Goal: Task Accomplishment & Management: Complete application form

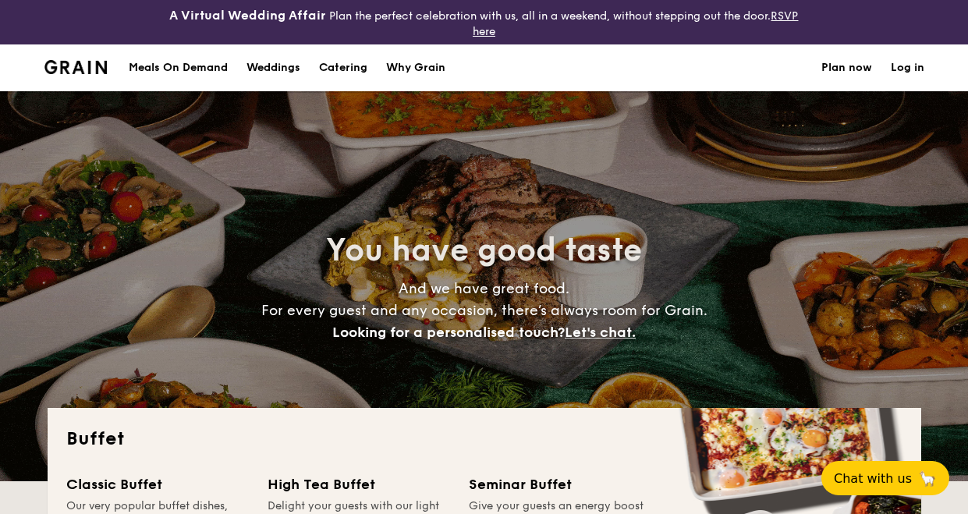
select select
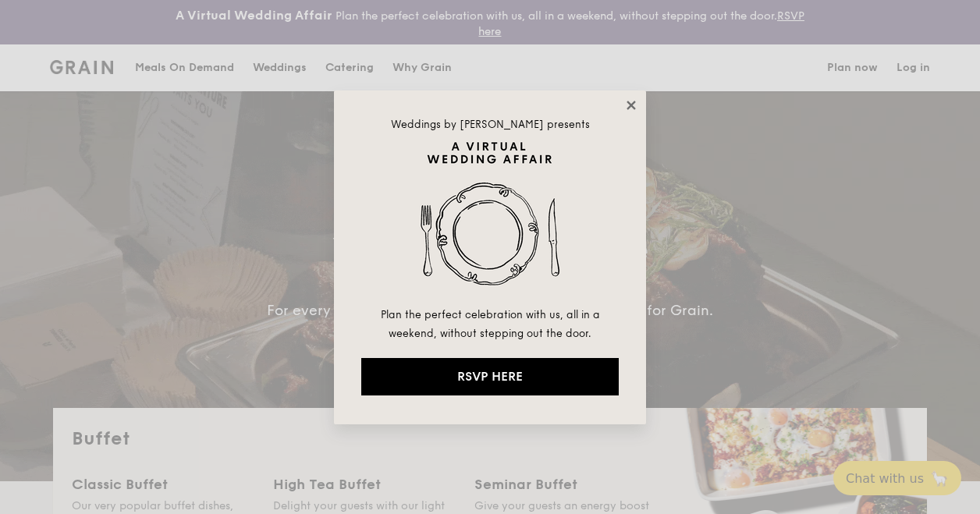
click at [628, 101] on icon at bounding box center [630, 105] width 9 height 9
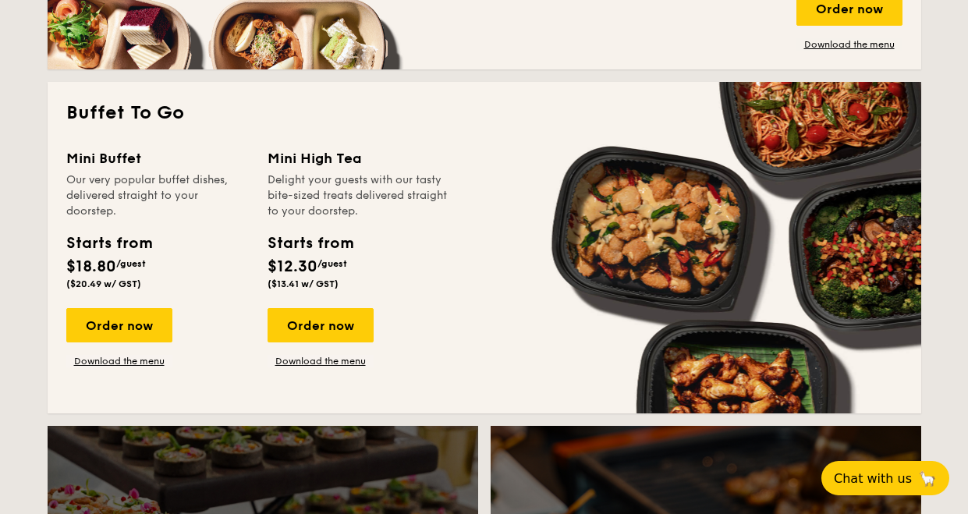
scroll to position [1482, 0]
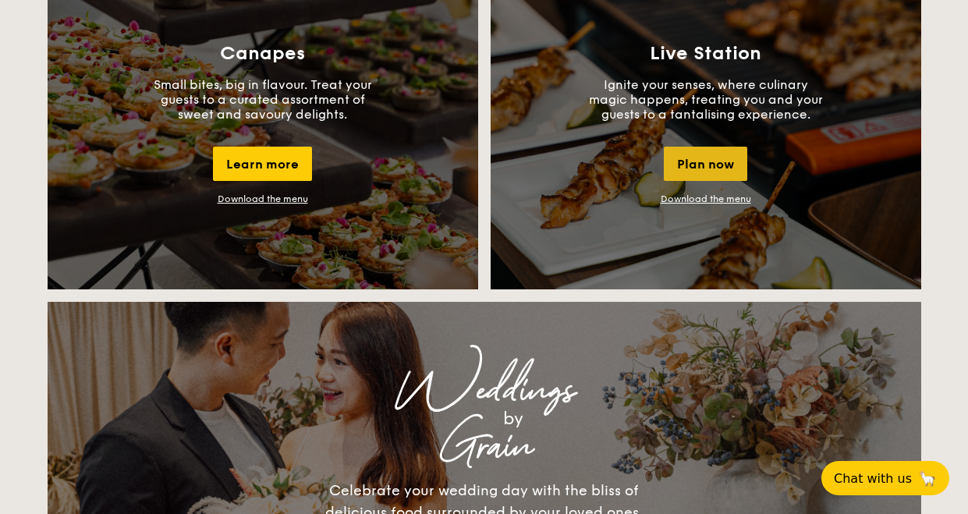
click at [711, 171] on div "Plan now" at bounding box center [705, 164] width 83 height 34
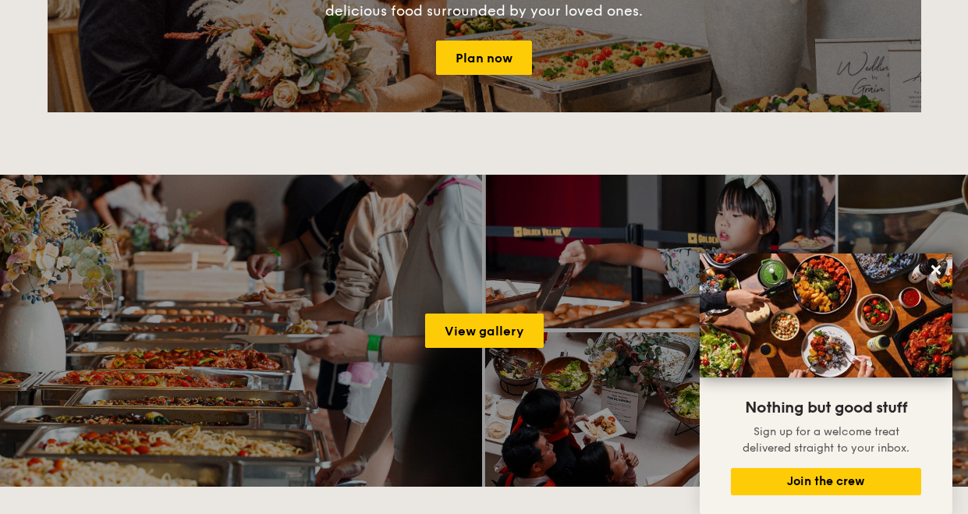
scroll to position [1437, 0]
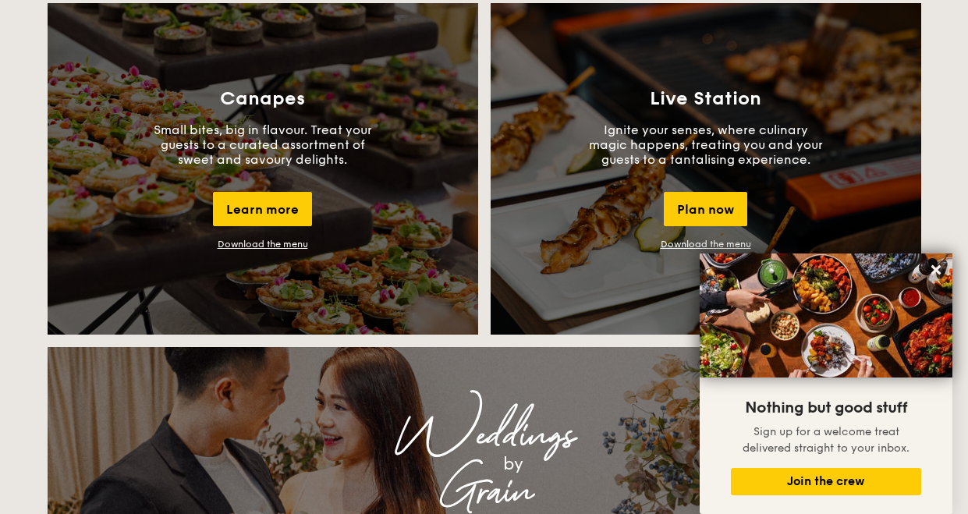
click at [275, 240] on link "Download the menu" at bounding box center [263, 244] width 90 height 11
click at [939, 271] on icon at bounding box center [936, 270] width 14 height 14
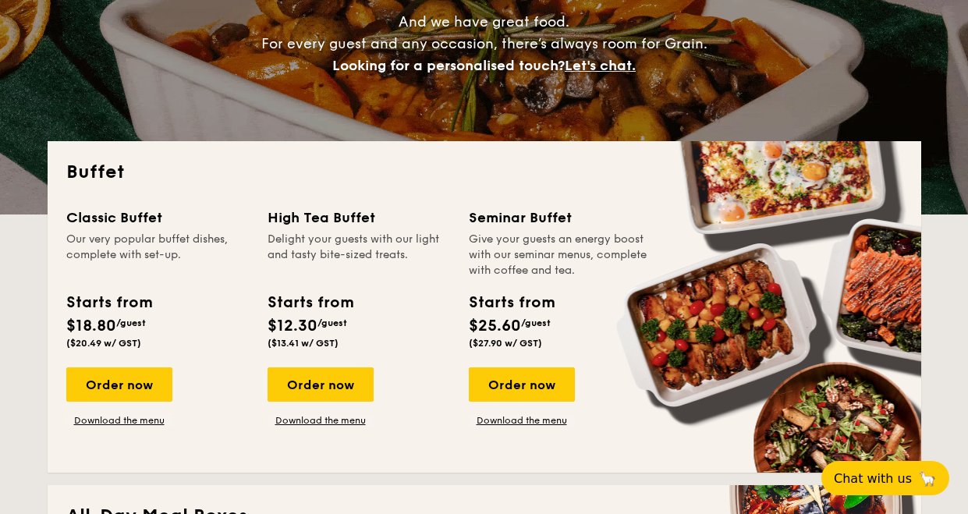
scroll to position [0, 0]
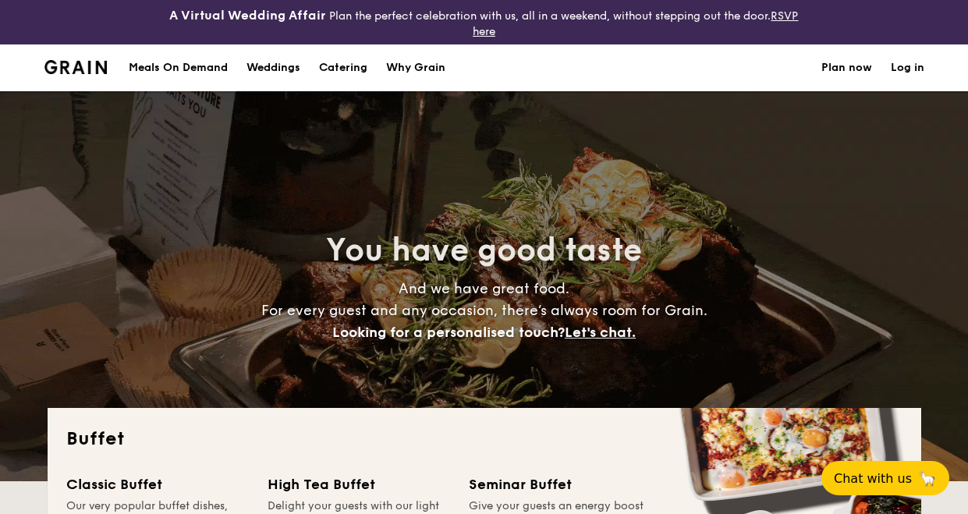
click at [341, 71] on h1 "Catering" at bounding box center [343, 67] width 48 height 47
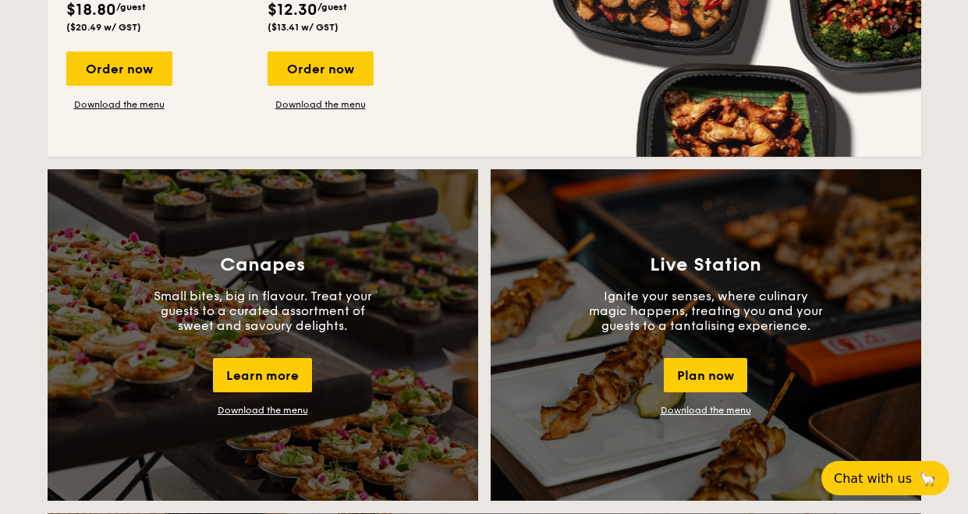
scroll to position [1404, 0]
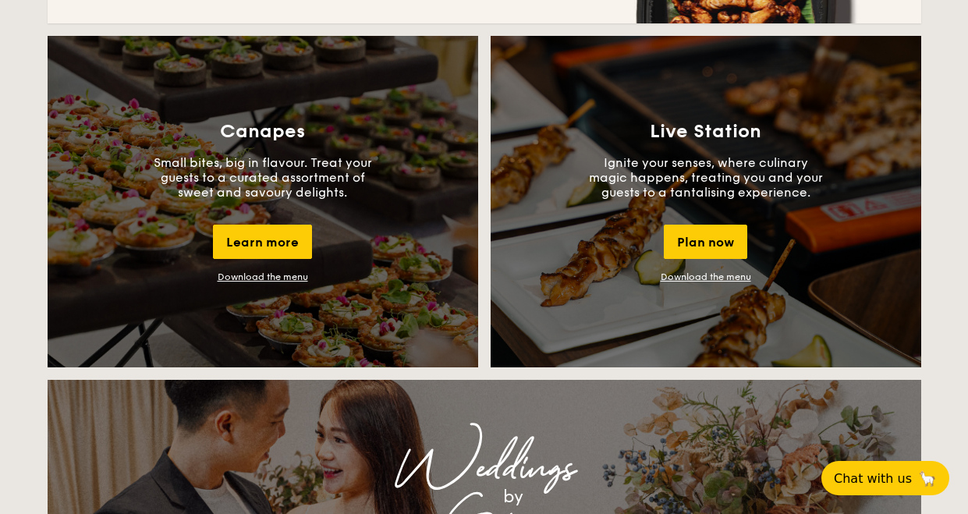
click at [280, 279] on link "Download the menu" at bounding box center [263, 276] width 90 height 11
click at [715, 232] on div "Plan now" at bounding box center [705, 242] width 83 height 34
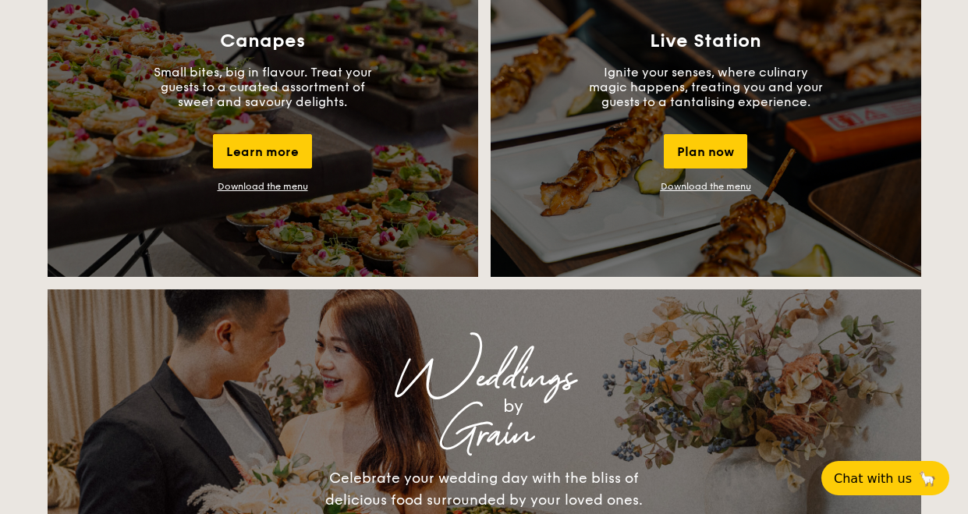
drag, startPoint x: 716, startPoint y: -5, endPoint x: 716, endPoint y: 232, distance: 237.2
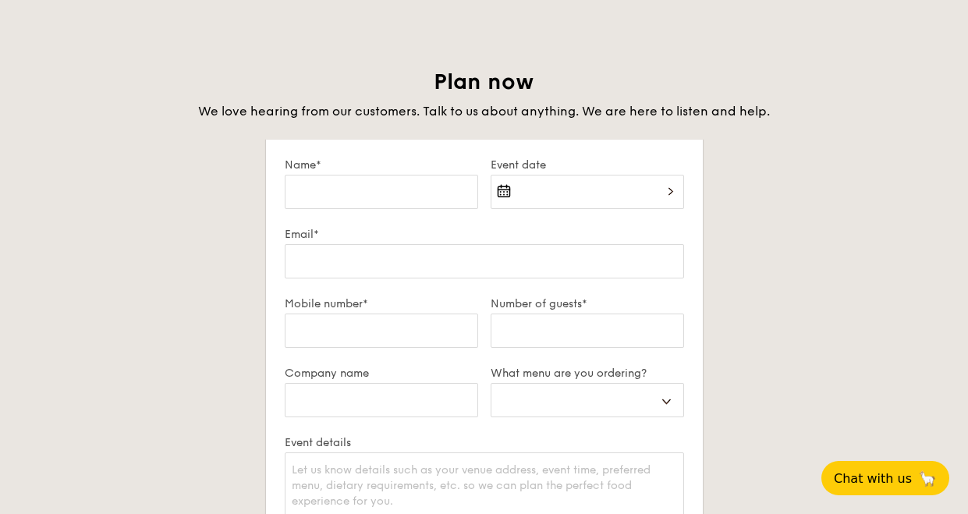
drag, startPoint x: 428, startPoint y: 183, endPoint x: 449, endPoint y: 186, distance: 21.2
click at [417, 183] on input "Name*" at bounding box center [381, 192] width 193 height 34
type input "[PERSON_NAME]"
type input "[EMAIL_ADDRESS][DOMAIN_NAME]"
type input "93385963"
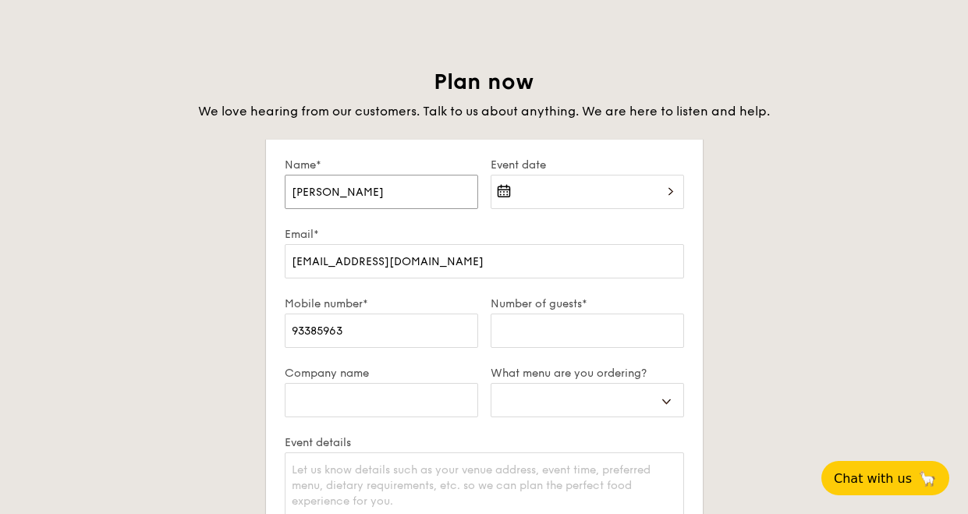
select select
click at [504, 194] on input "Event date" at bounding box center [587, 192] width 193 height 34
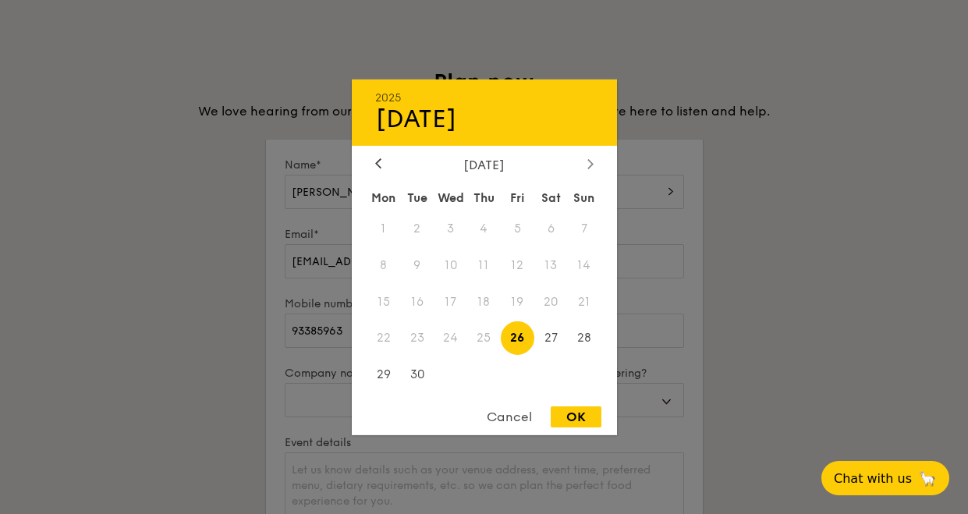
click at [588, 163] on icon at bounding box center [590, 163] width 6 height 10
click at [509, 377] on span "31" at bounding box center [518, 375] width 34 height 34
click at [574, 417] on div "OK" at bounding box center [576, 416] width 51 height 21
type input "[DATE]"
select select
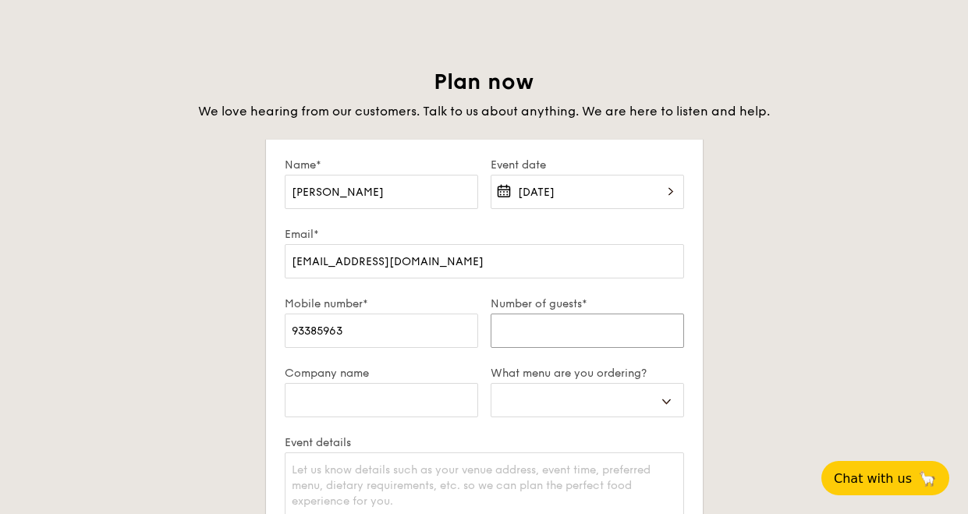
click at [580, 335] on input "Number of guests*" at bounding box center [587, 331] width 193 height 34
type input "5"
select select
type input "50"
select select
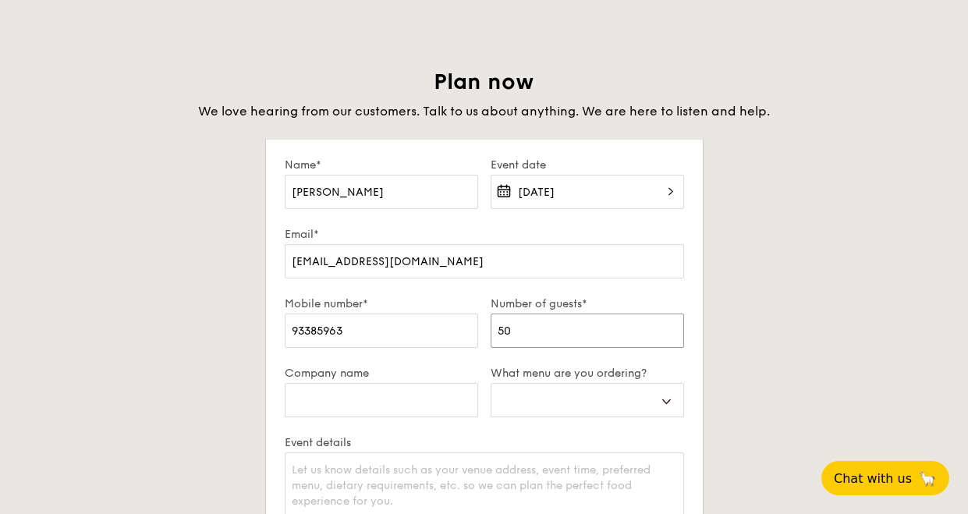
type input "50"
click at [422, 403] on input "Company name" at bounding box center [381, 400] width 193 height 34
type input "D"
select select
type input "DB"
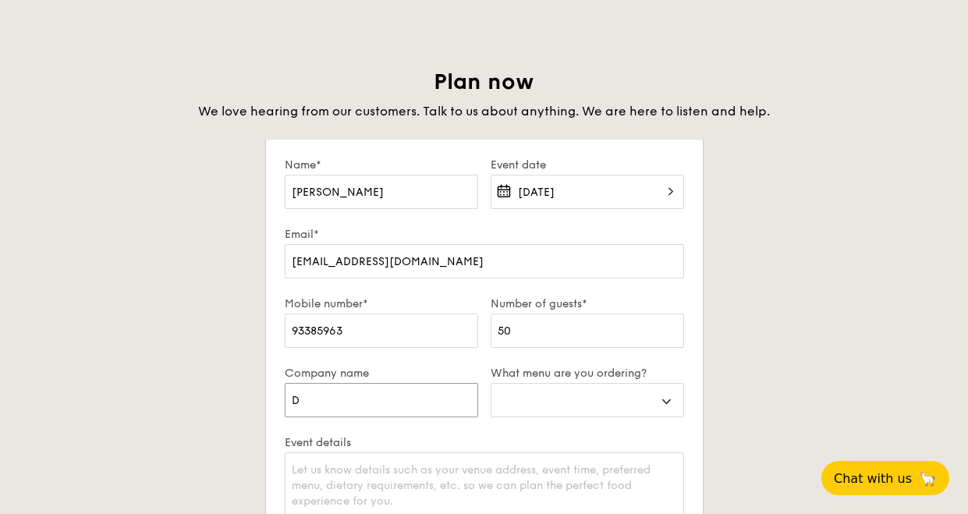
select select
type input "DBS"
select select
type input "DBS"
select select "canapes"
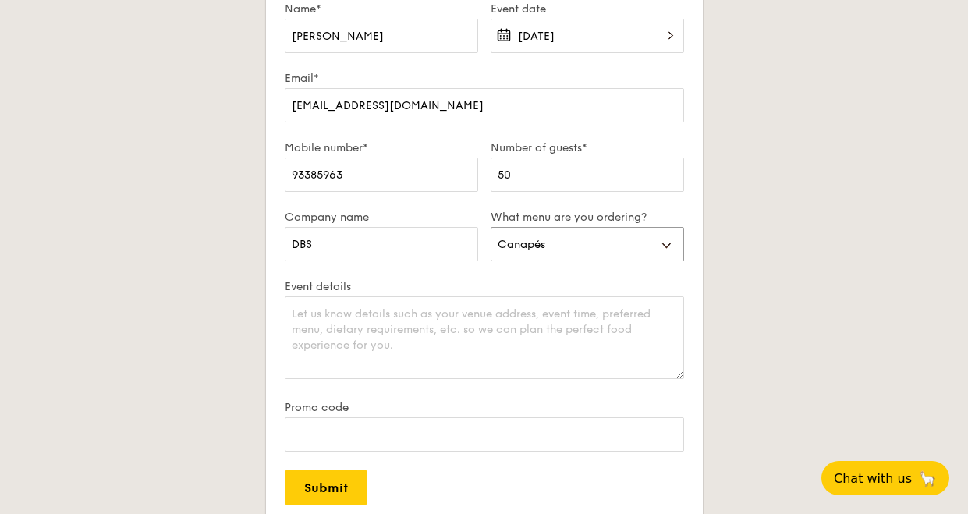
scroll to position [2740, 0]
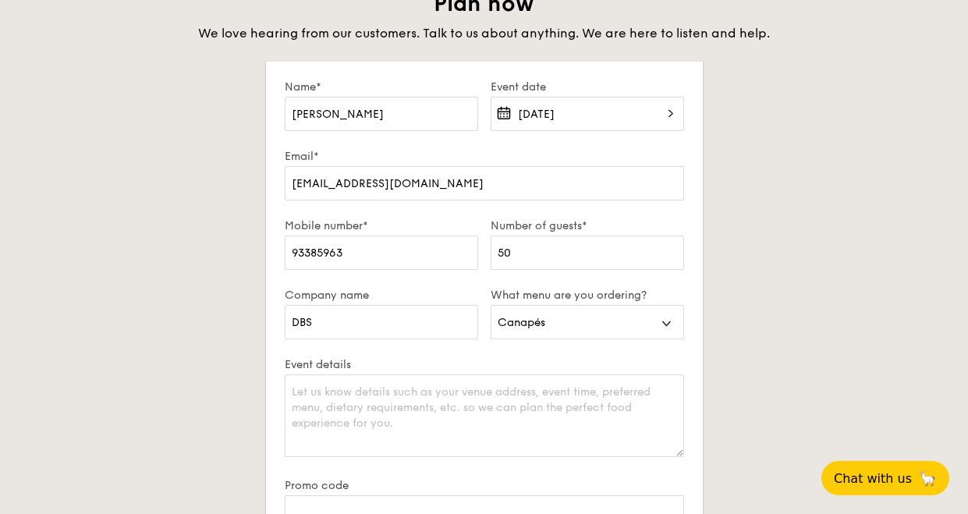
click at [629, 121] on input "[DATE]" at bounding box center [587, 114] width 193 height 34
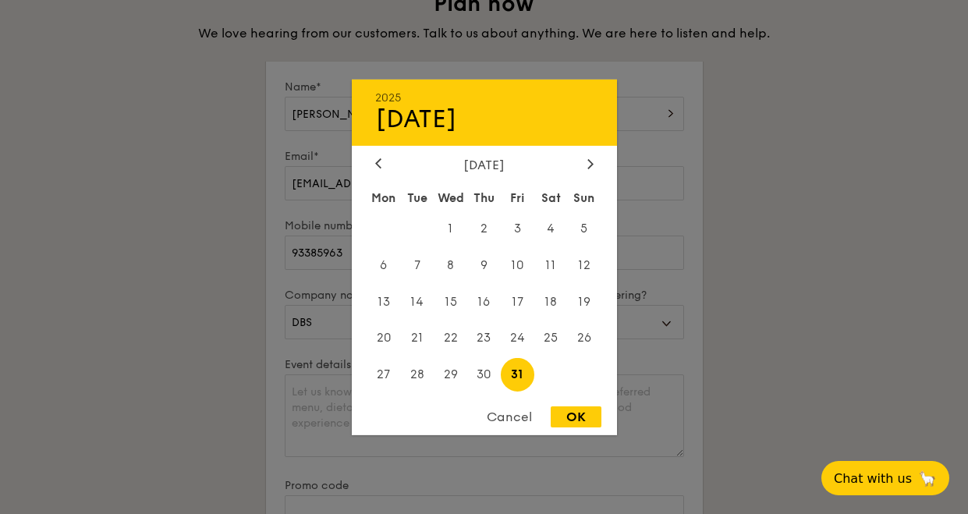
click at [629, 121] on div at bounding box center [484, 257] width 968 height 514
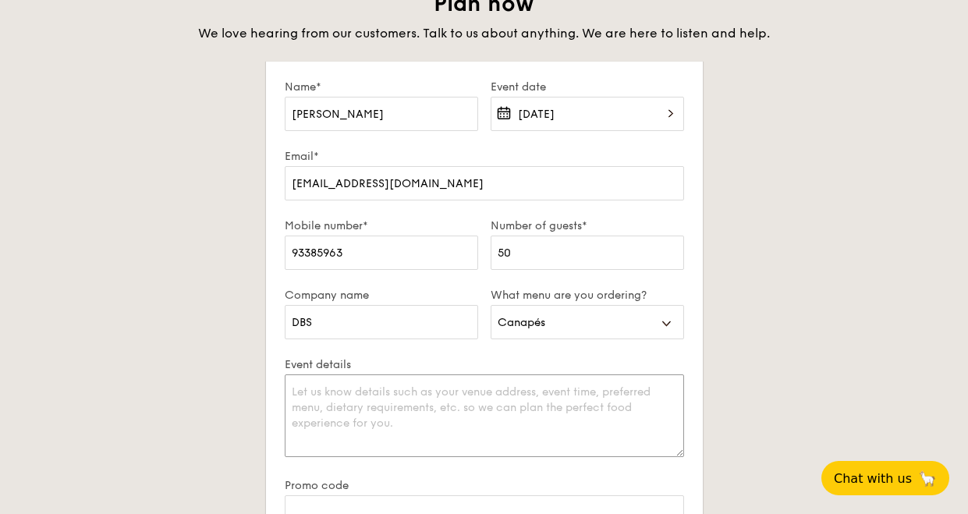
click at [433, 418] on textarea "Event details" at bounding box center [484, 415] width 399 height 83
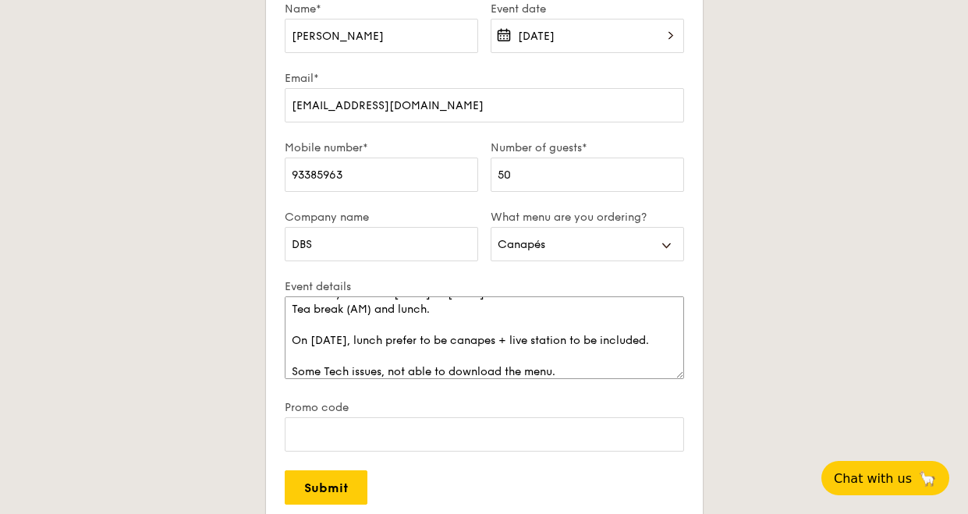
scroll to position [36, 0]
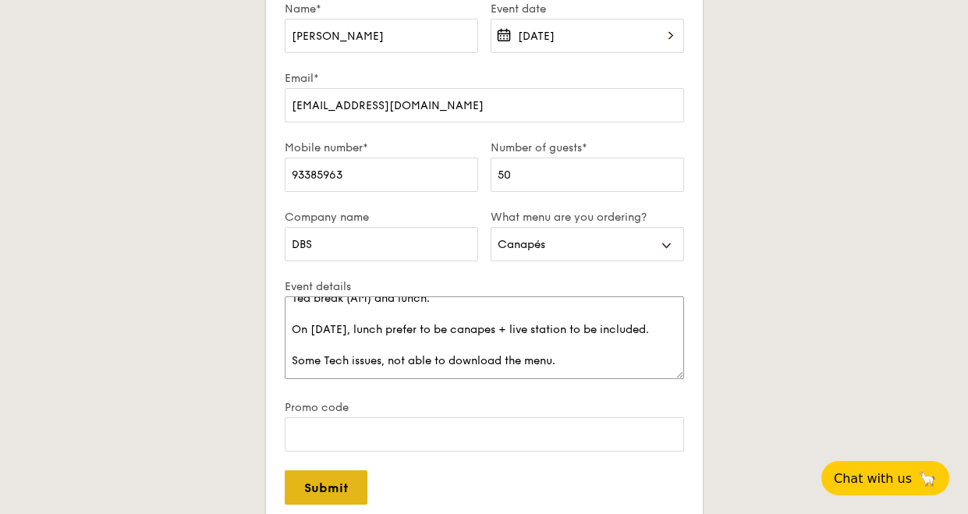
type textarea "it a 3 days events - [DATE] to [DATE] Tea break (AM) and lunch. On [DATE], lunc…"
click at [332, 485] on input "Submit" at bounding box center [326, 487] width 83 height 34
select select
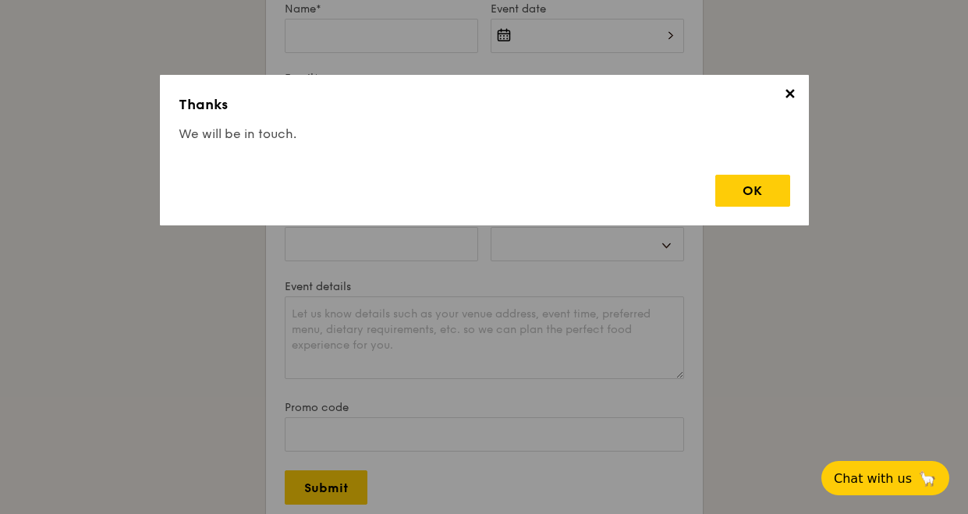
scroll to position [0, 0]
click at [750, 186] on div "OK" at bounding box center [752, 191] width 75 height 32
